Goal: Task Accomplishment & Management: Manage account settings

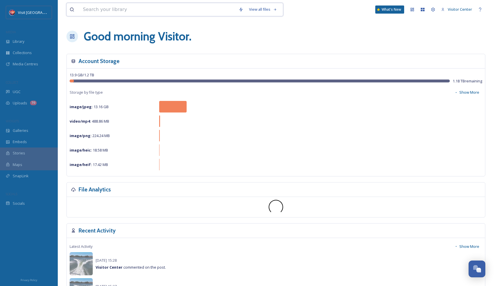
click at [140, 7] on input at bounding box center [158, 9] width 156 height 13
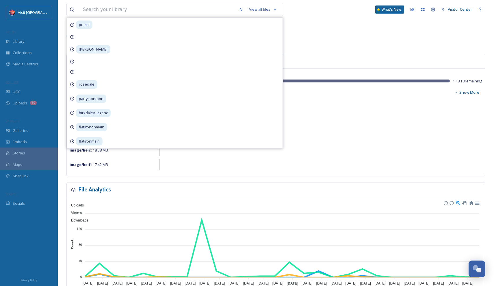
click at [336, 44] on div "Good morning Visitor ." at bounding box center [275, 36] width 419 height 17
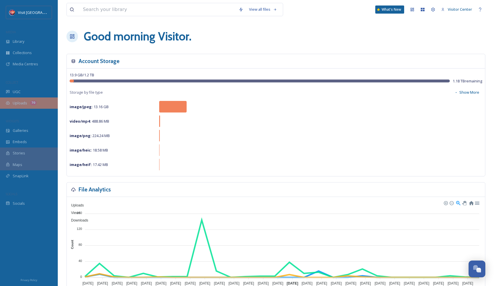
click at [27, 102] on div "Uploads 70" at bounding box center [29, 102] width 58 height 11
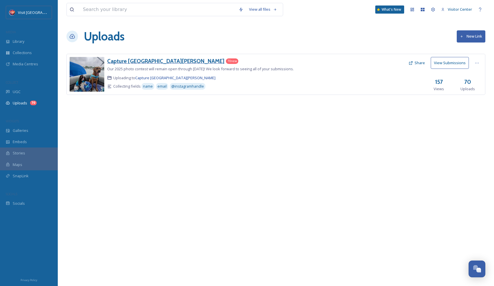
click at [140, 62] on h3 "Capture [GEOGRAPHIC_DATA][PERSON_NAME]" at bounding box center [165, 60] width 117 height 7
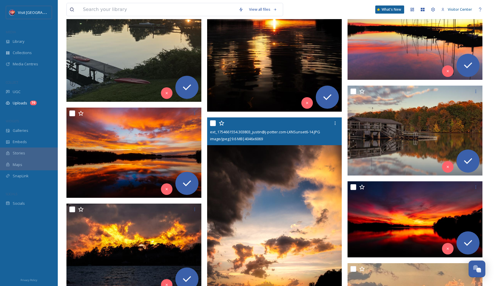
scroll to position [503, 0]
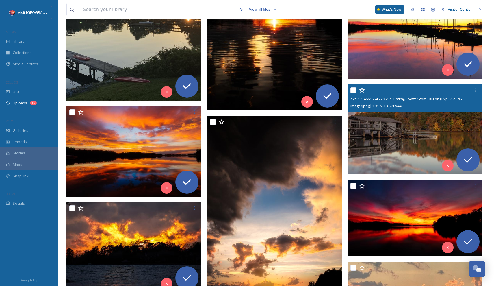
click at [419, 123] on img at bounding box center [415, 129] width 135 height 90
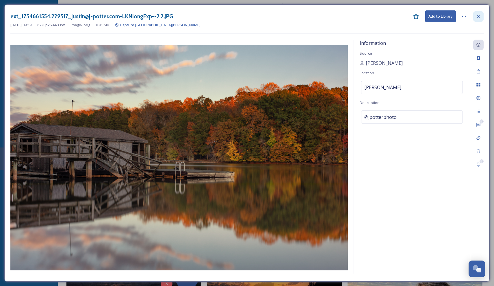
click at [480, 15] on icon at bounding box center [478, 16] width 5 height 5
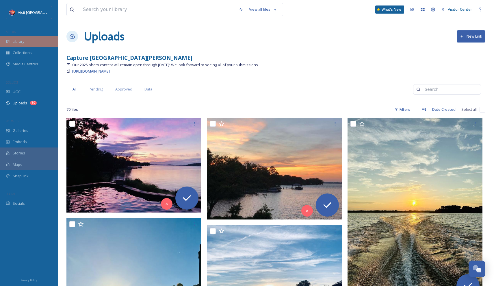
click at [26, 44] on div "Library" at bounding box center [29, 41] width 58 height 11
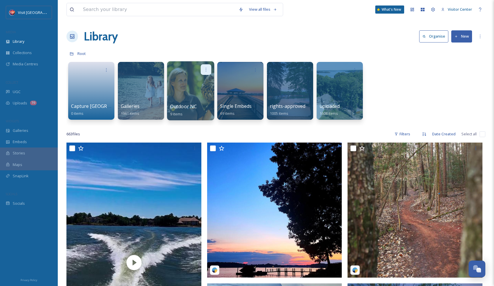
click at [203, 70] on div at bounding box center [206, 69] width 11 height 11
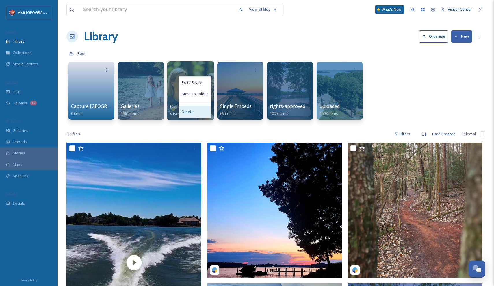
click at [193, 114] on span "Delete" at bounding box center [188, 112] width 12 height 6
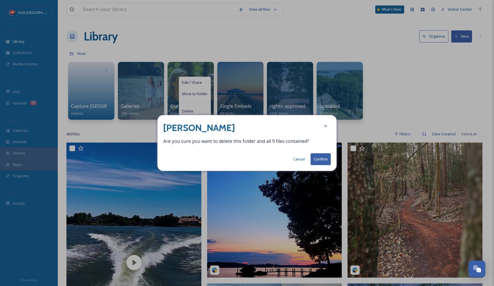
click at [318, 158] on button "Confirm" at bounding box center [321, 159] width 20 height 12
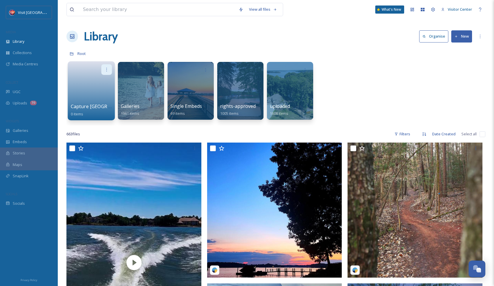
click at [108, 65] on div at bounding box center [106, 69] width 11 height 11
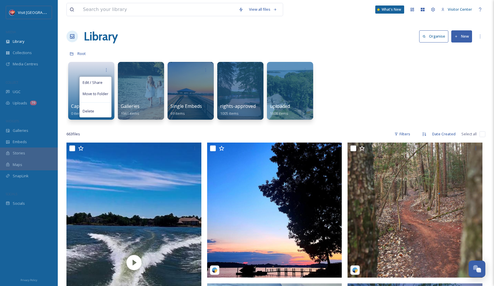
click at [173, 31] on div "Library Organise New" at bounding box center [275, 36] width 419 height 17
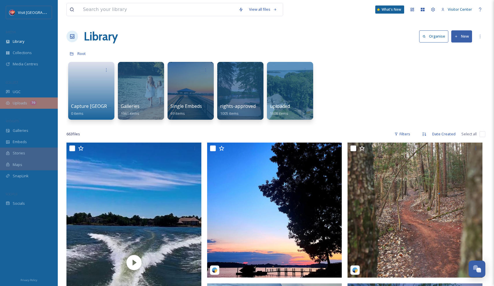
click at [34, 98] on div "Uploads 70" at bounding box center [29, 102] width 58 height 11
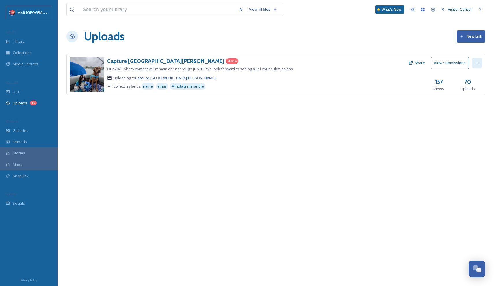
click at [480, 61] on div at bounding box center [477, 63] width 10 height 10
click at [467, 88] on span "Edit" at bounding box center [466, 86] width 6 height 5
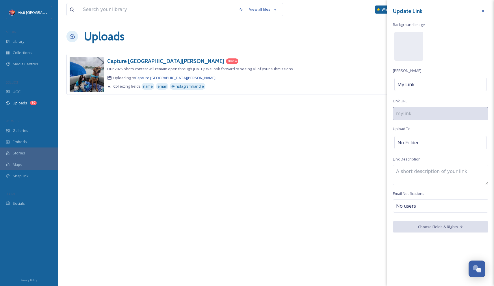
type input "capture-lake-norman"
type textarea "Our 2025 photo contest will remain open through [DATE]! We look forward to seei…"
checkbox input "true"
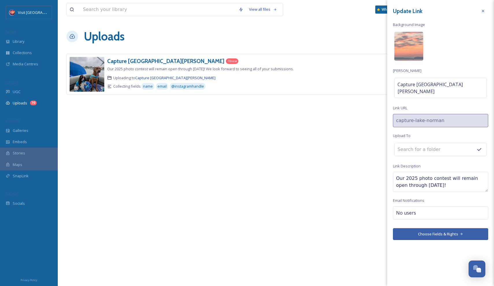
click at [415, 143] on input at bounding box center [427, 149] width 64 height 13
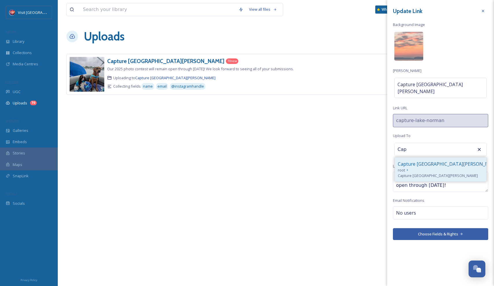
click at [422, 160] on span "Capture [GEOGRAPHIC_DATA][PERSON_NAME]" at bounding box center [449, 163] width 102 height 7
type input "Capture [GEOGRAPHIC_DATA][PERSON_NAME]"
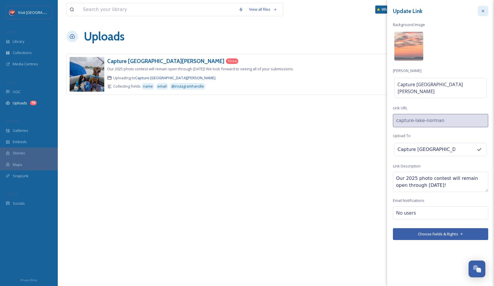
click at [481, 11] on icon at bounding box center [483, 11] width 5 height 5
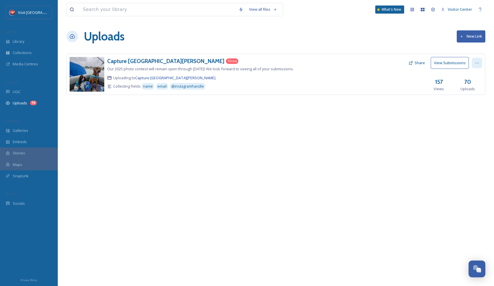
click at [476, 62] on icon at bounding box center [477, 63] width 5 height 5
click at [468, 86] on span "Edit" at bounding box center [466, 86] width 6 height 5
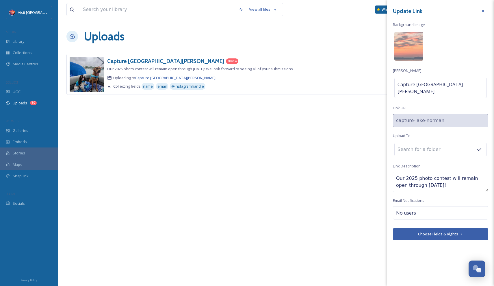
click at [446, 147] on input at bounding box center [427, 149] width 64 height 13
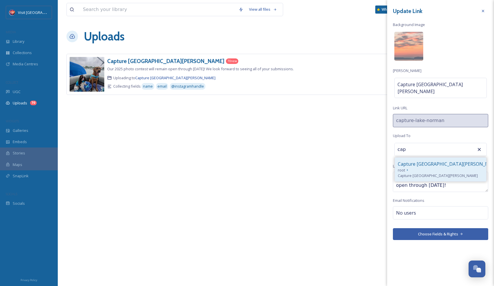
click at [428, 160] on span "Capture [GEOGRAPHIC_DATA][PERSON_NAME]" at bounding box center [449, 163] width 102 height 7
type input "Capture [GEOGRAPHIC_DATA][PERSON_NAME]"
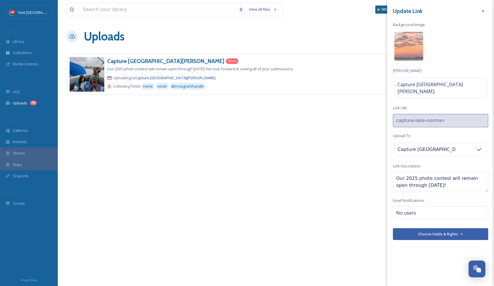
click at [437, 228] on button "Choose Fields & Rights" at bounding box center [440, 234] width 95 height 12
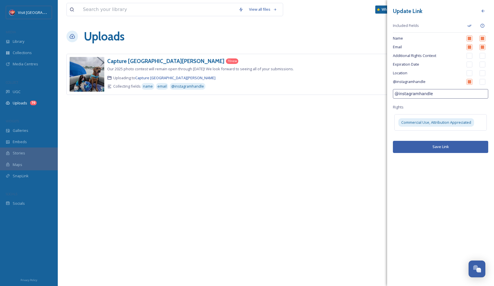
click at [441, 146] on button "Save Link" at bounding box center [440, 147] width 95 height 12
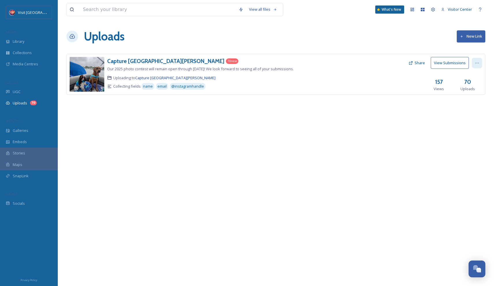
click at [477, 63] on icon at bounding box center [476, 63] width 3 height 1
click at [474, 89] on div "Edit" at bounding box center [471, 86] width 22 height 11
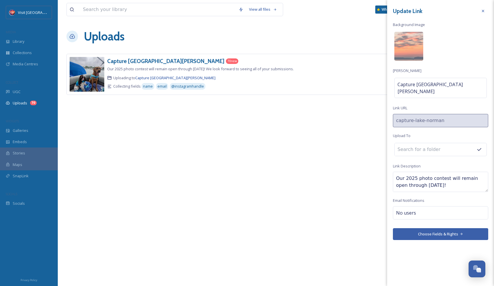
click at [361, 153] on div "View all files What's New Visitor Center Uploads New Link Capture [GEOGRAPHIC_D…" at bounding box center [276, 143] width 436 height 286
